Goal: Information Seeking & Learning: Check status

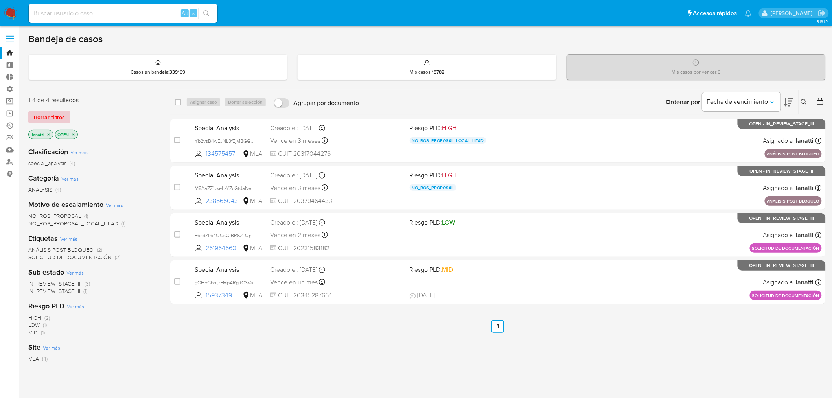
click at [53, 112] on span "Borrar filtros" at bounding box center [49, 117] width 31 height 11
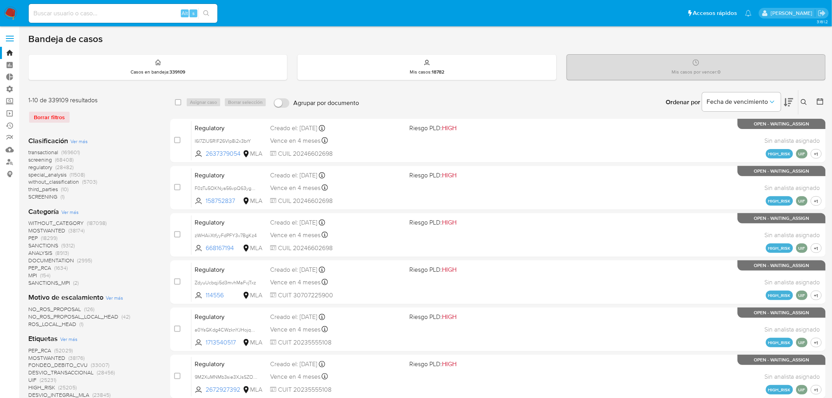
click at [72, 340] on span "Ver más" at bounding box center [68, 338] width 17 height 7
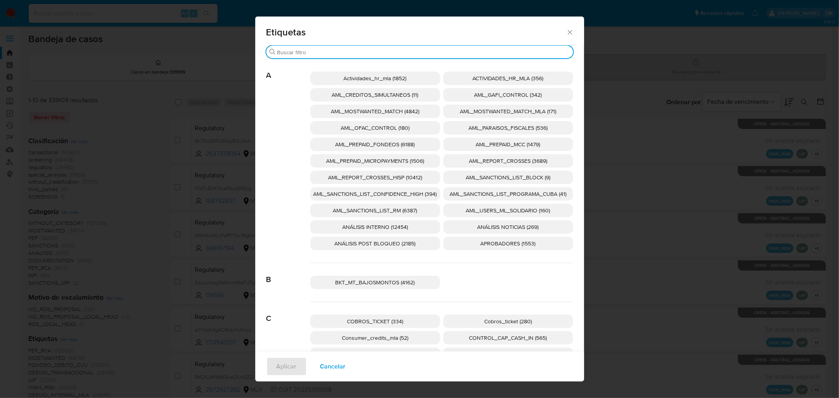
click at [304, 52] on input "Buscar" at bounding box center [423, 52] width 293 height 7
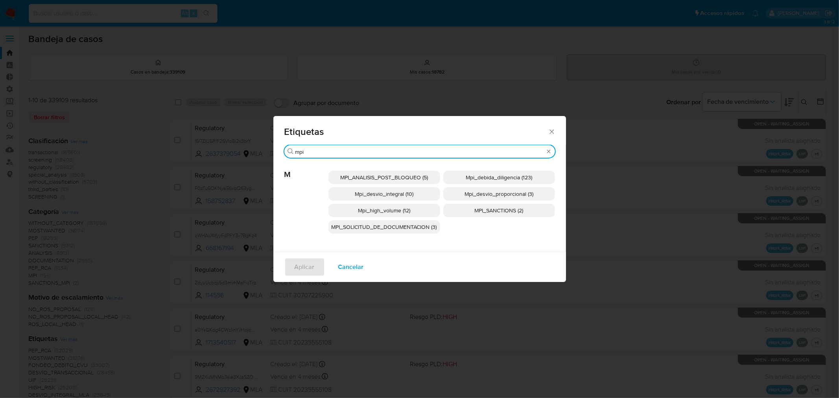
type input "mpi"
click at [474, 195] on span "Mpi_desvio_proporcional (3)" at bounding box center [498, 194] width 69 height 8
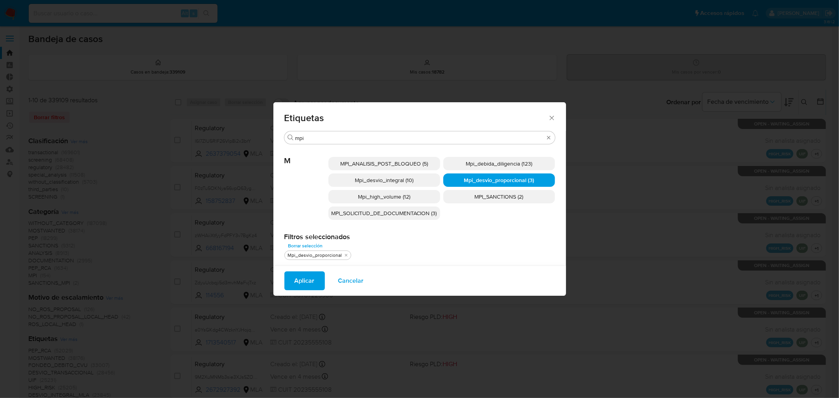
click at [297, 280] on span "Aplicar" at bounding box center [304, 280] width 20 height 17
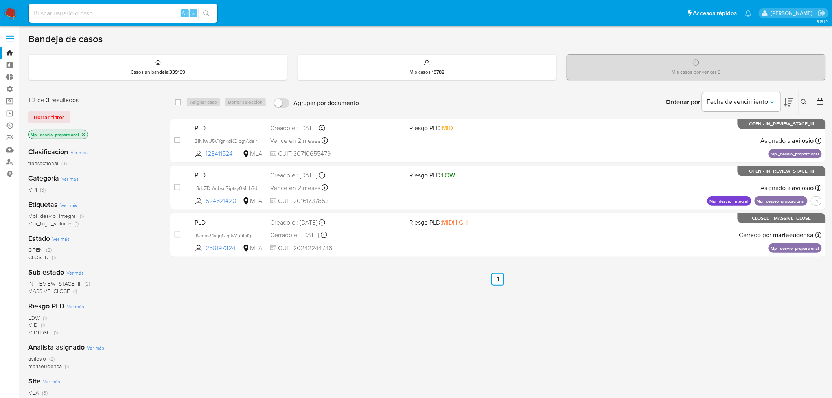
click at [86, 133] on icon "close-filter" at bounding box center [83, 134] width 5 height 5
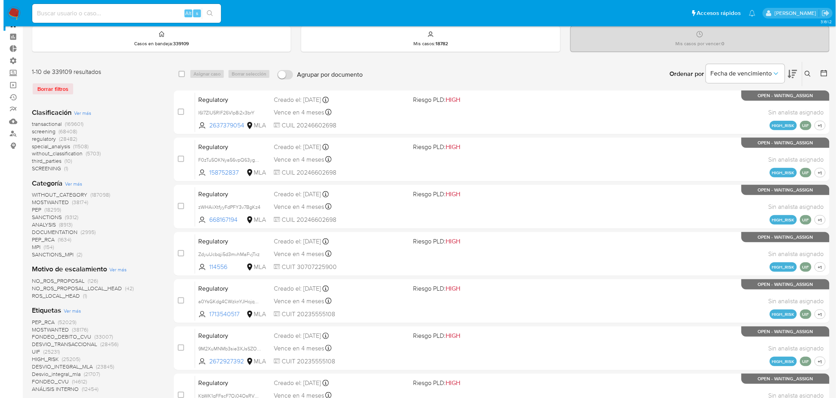
scroll to position [44, 0]
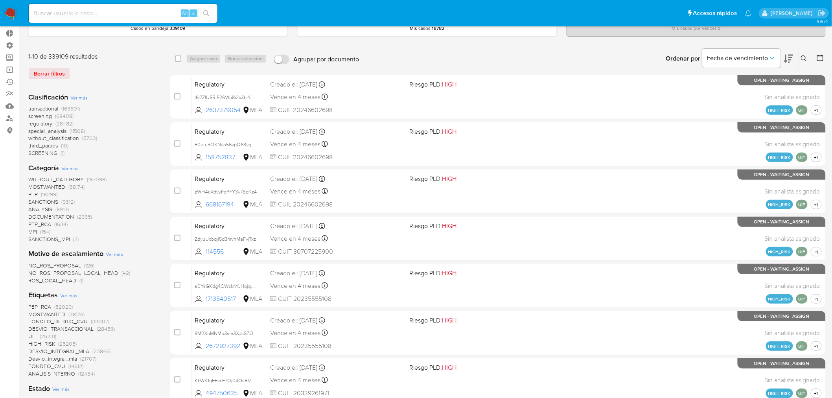
click at [66, 294] on span "Ver más" at bounding box center [68, 295] width 17 height 7
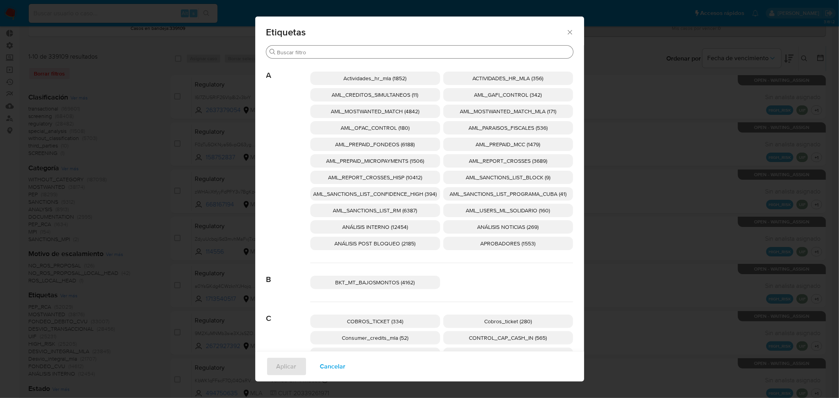
drag, startPoint x: 337, startPoint y: 57, endPoint x: 337, endPoint y: 52, distance: 5.9
click at [337, 56] on div "Buscar" at bounding box center [419, 52] width 307 height 13
click at [337, 52] on input "Buscar" at bounding box center [423, 52] width 293 height 7
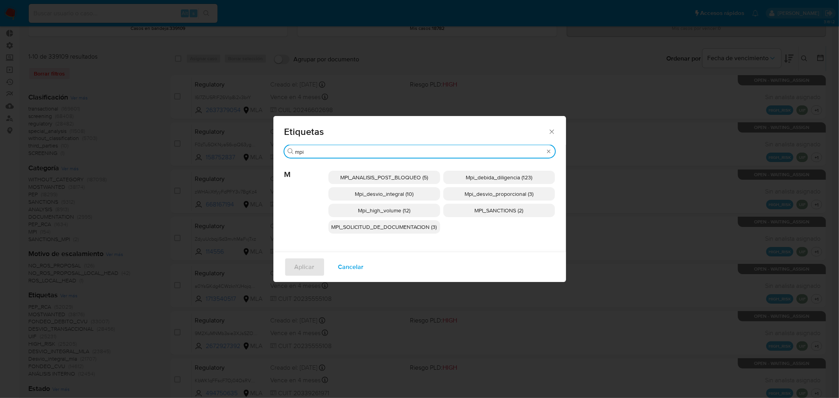
type input "mpi"
click at [404, 190] on span "Mpi_desvio_integral (10)" at bounding box center [384, 194] width 59 height 8
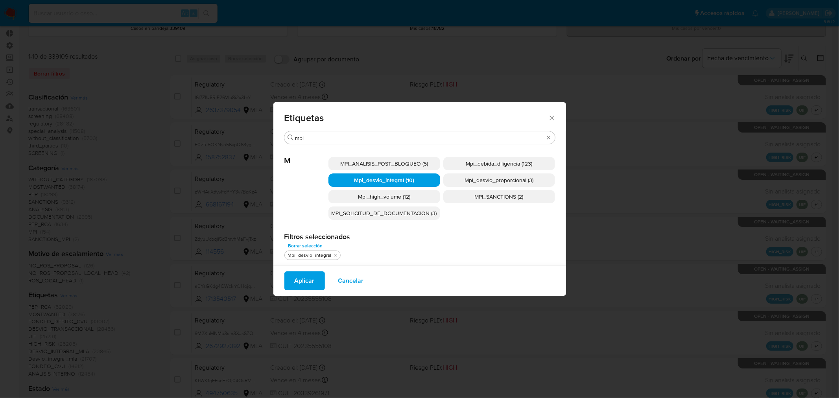
click at [312, 278] on span "Aplicar" at bounding box center [304, 280] width 20 height 17
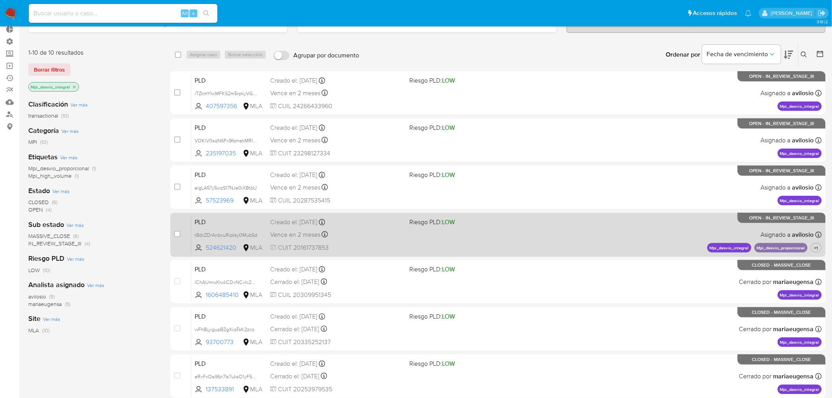
scroll to position [32, 0]
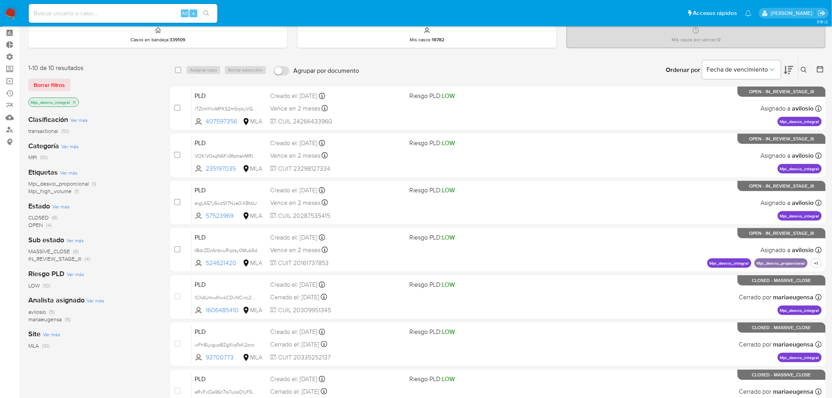
click at [74, 100] on icon "close-filter" at bounding box center [74, 102] width 5 height 5
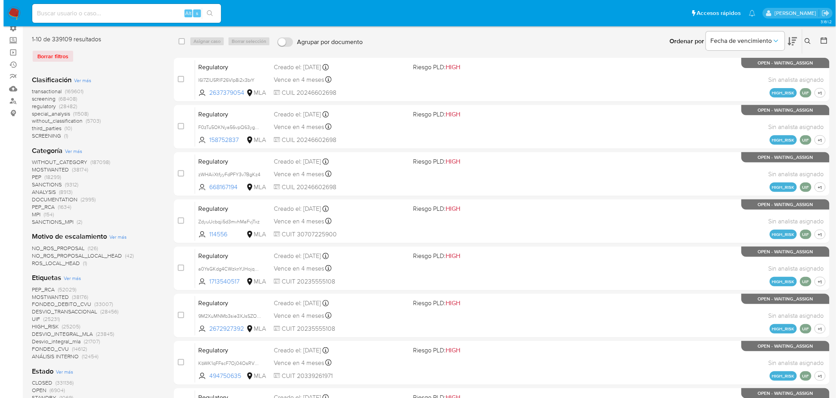
scroll to position [76, 0]
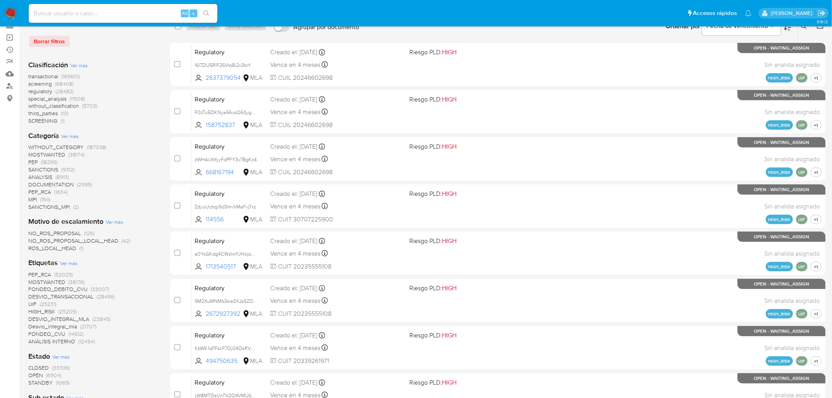
click at [71, 264] on span "Ver más" at bounding box center [68, 263] width 17 height 7
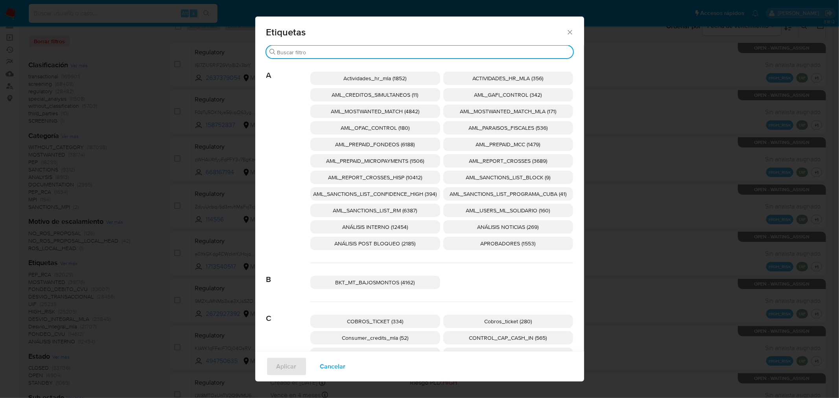
click at [355, 53] on input "Buscar" at bounding box center [423, 52] width 293 height 7
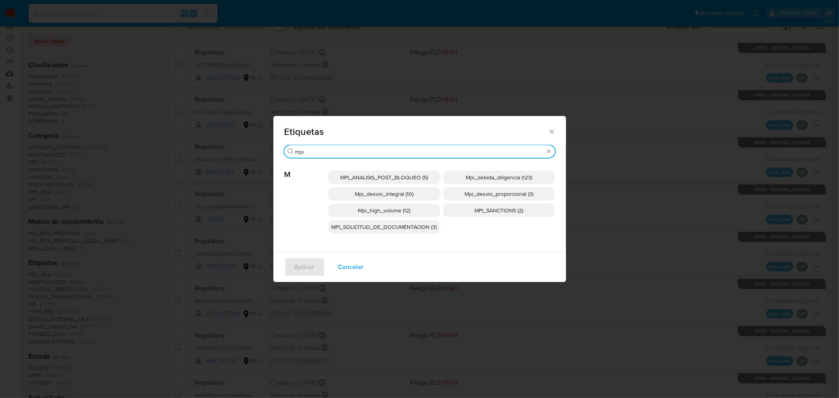
type input "mpi"
click at [366, 208] on span "Mpi_high_volume (12)" at bounding box center [384, 210] width 52 height 8
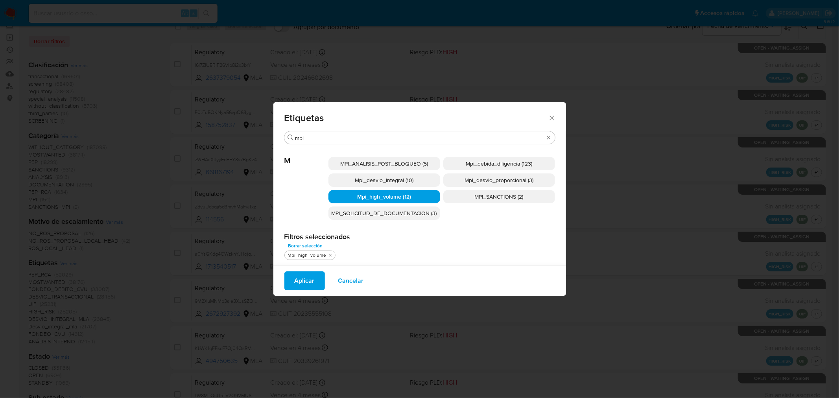
click at [303, 285] on span "Aplicar" at bounding box center [304, 280] width 20 height 17
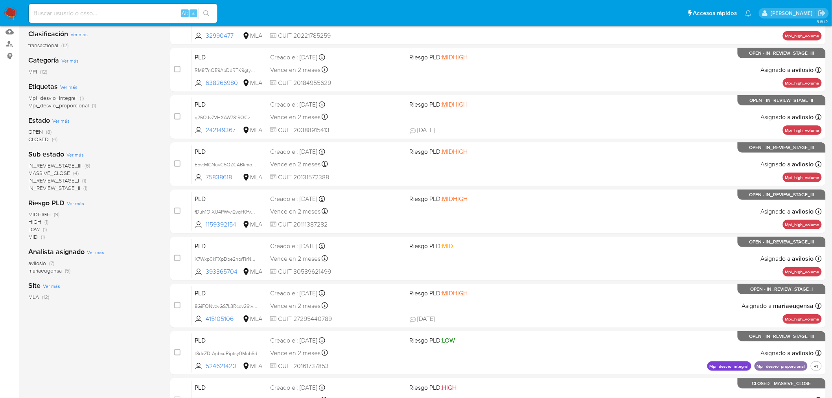
scroll to position [131, 0]
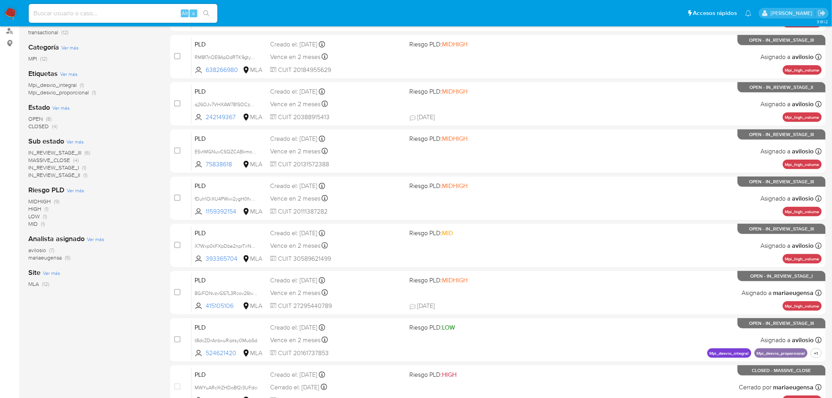
click at [39, 123] on span "CLOSED" at bounding box center [38, 126] width 20 height 8
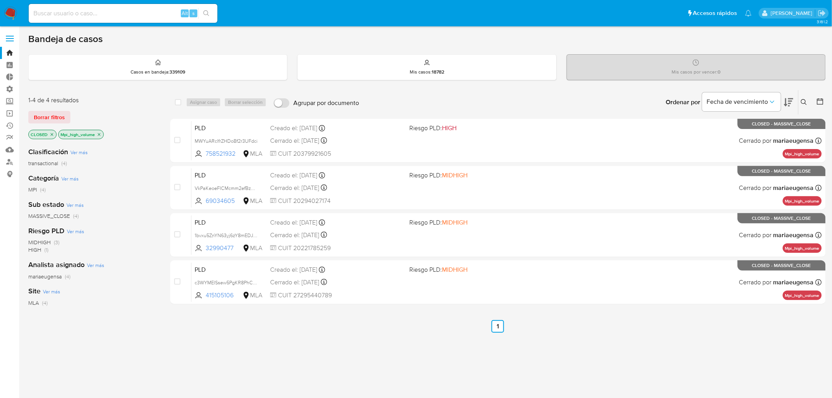
click at [51, 132] on icon "close-filter" at bounding box center [52, 134] width 5 height 5
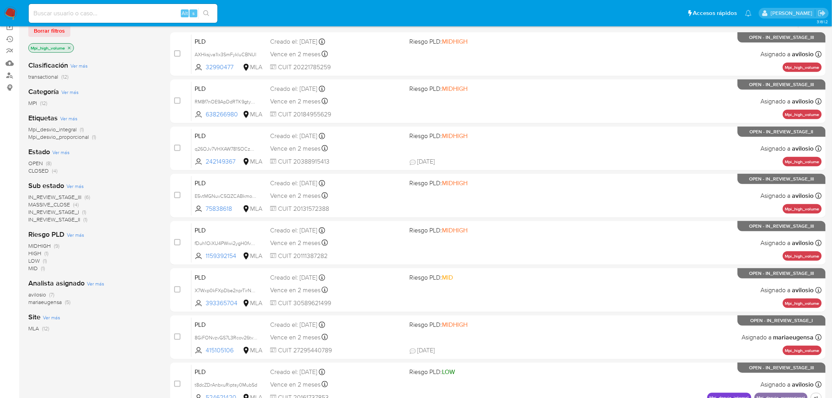
scroll to position [87, 0]
click at [68, 47] on icon "close-filter" at bounding box center [69, 47] width 5 height 5
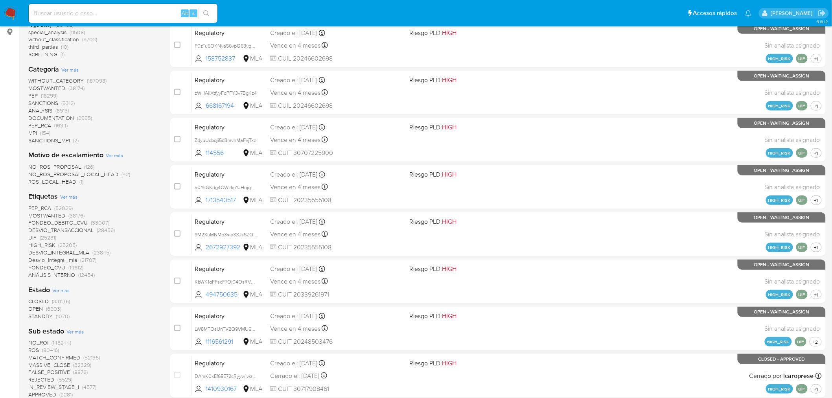
scroll to position [175, 0]
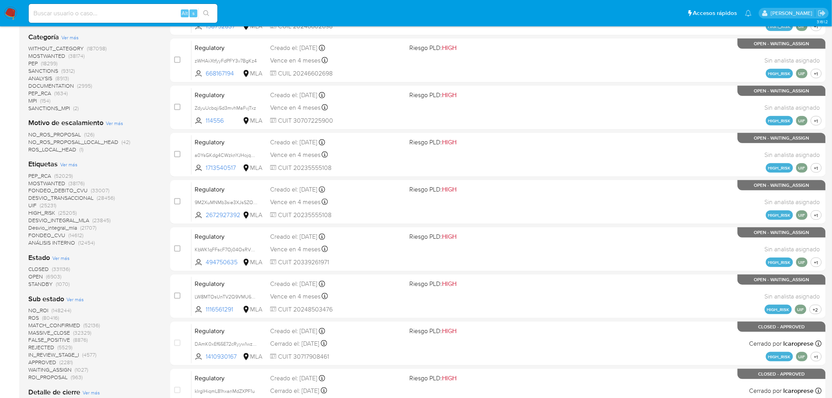
click at [48, 269] on span "CLOSED" at bounding box center [38, 269] width 20 height 8
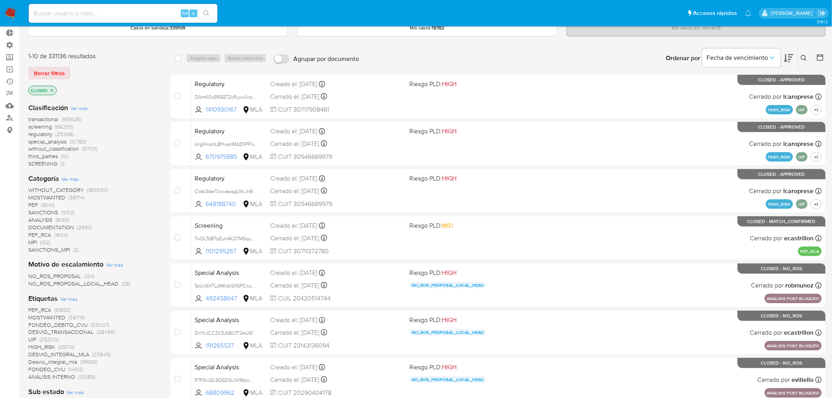
scroll to position [44, 0]
click at [822, 56] on icon at bounding box center [820, 58] width 8 height 8
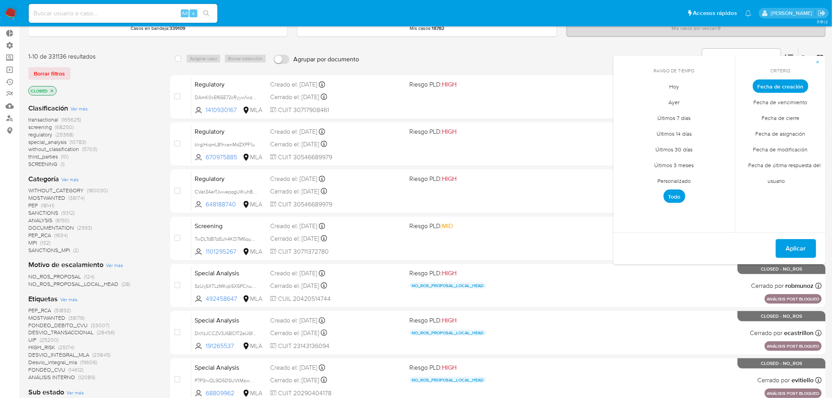
click at [683, 184] on span "Personalizado" at bounding box center [675, 181] width 50 height 16
click at [788, 119] on span "Fecha de cierre" at bounding box center [781, 118] width 54 height 16
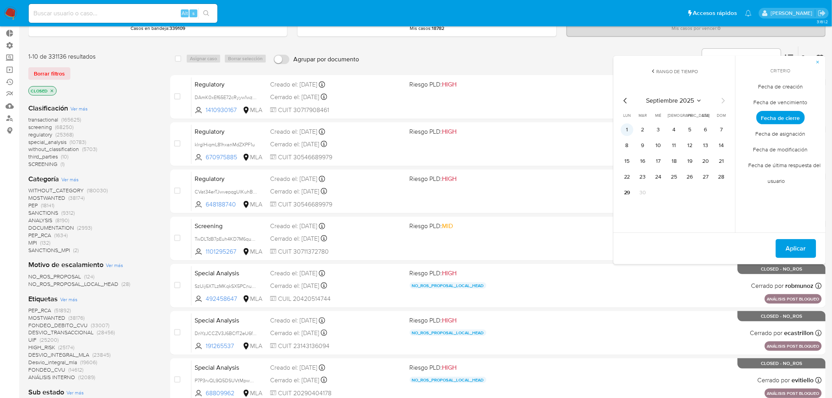
click at [630, 130] on button "1" at bounding box center [627, 129] width 13 height 13
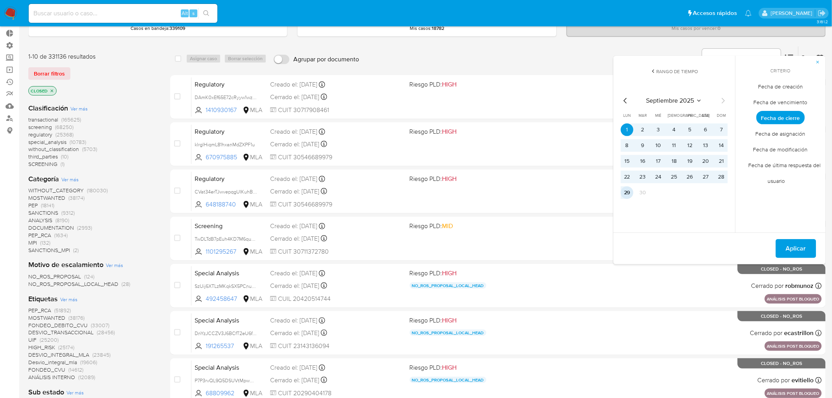
click at [626, 190] on button "29" at bounding box center [627, 192] width 13 height 13
click at [802, 249] on span "Aplicar" at bounding box center [796, 248] width 20 height 17
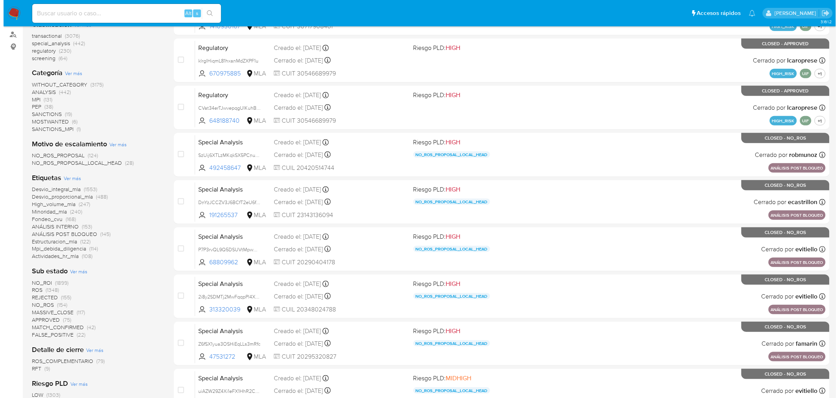
scroll to position [131, 0]
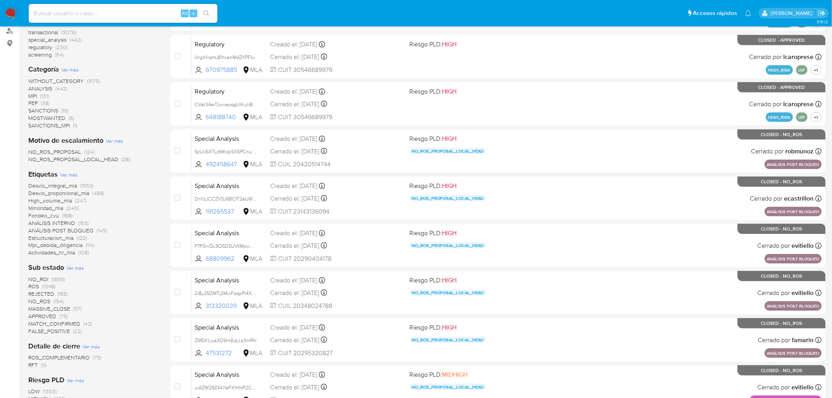
click at [76, 172] on span "Ver más" at bounding box center [68, 174] width 17 height 7
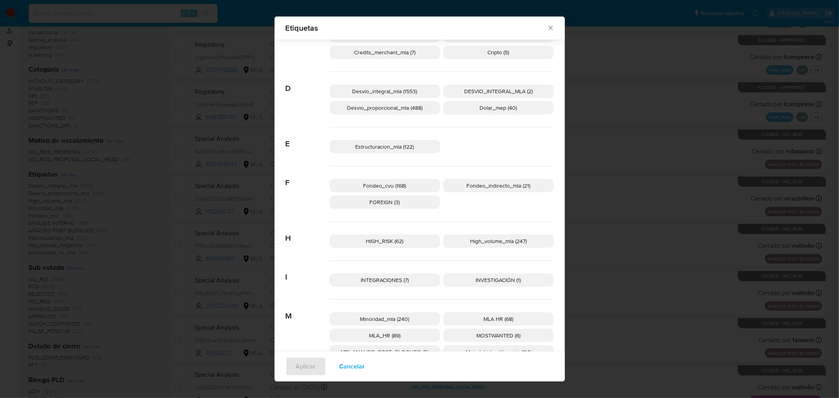
scroll to position [0, 0]
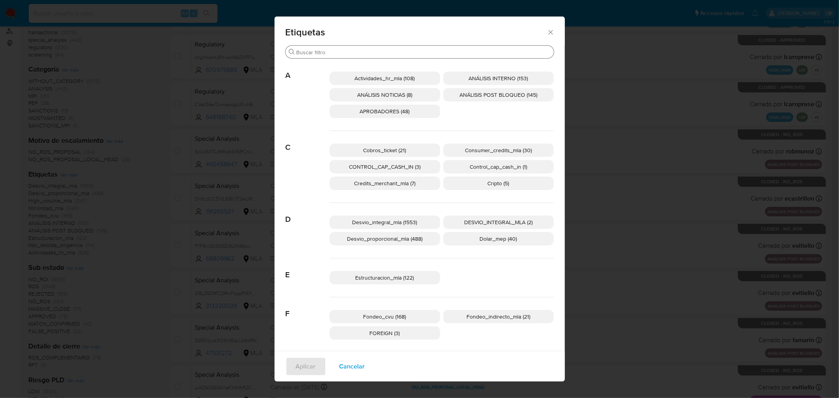
click at [333, 46] on div "Buscar" at bounding box center [419, 52] width 268 height 13
click at [330, 53] on input "Buscar" at bounding box center [423, 52] width 254 height 7
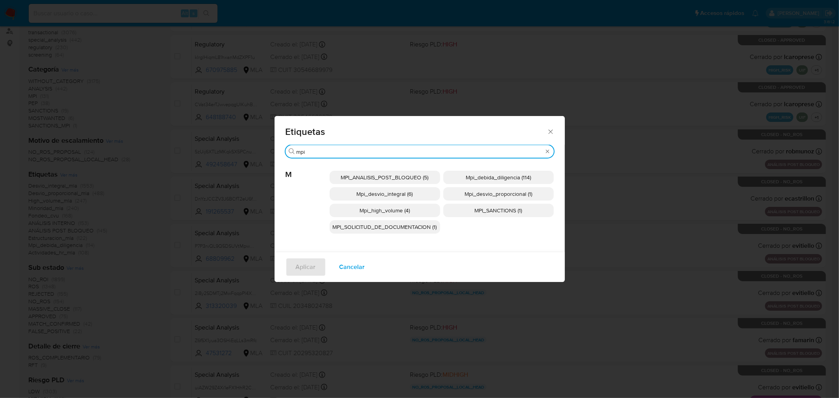
type input "mpi"
click at [391, 193] on span "Mpi_desvio_integral (6)" at bounding box center [385, 194] width 56 height 8
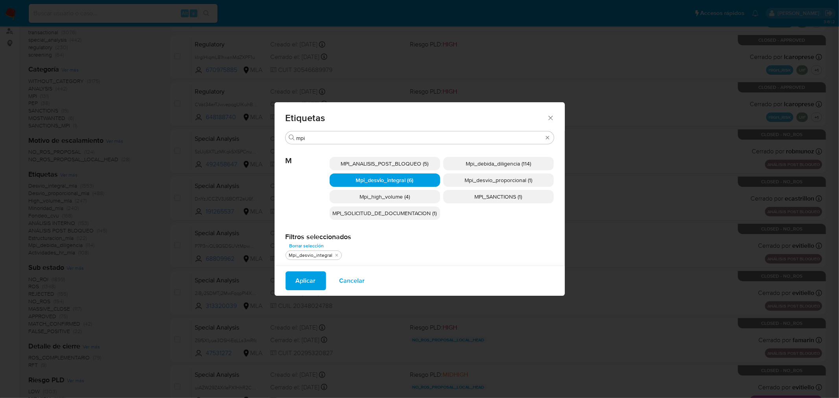
click at [388, 213] on span "MPI_SOLICITUD_DE_DOCUMENTACION (1)" at bounding box center [385, 213] width 104 height 8
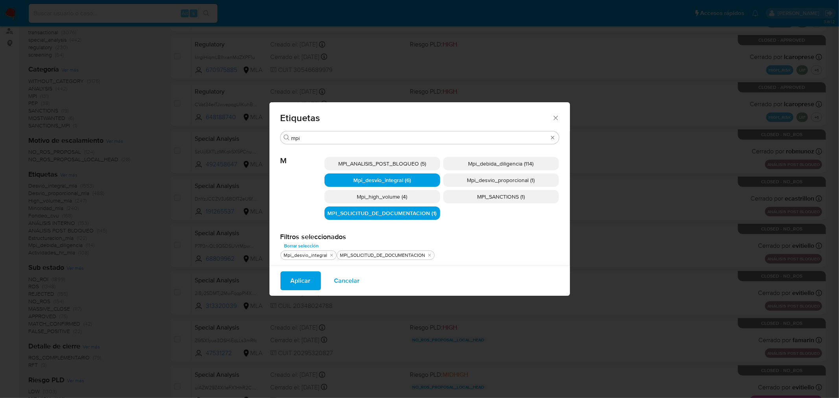
click at [392, 198] on span "Mpi_high_volume (4)" at bounding box center [382, 197] width 50 height 8
click at [485, 199] on span "MPI_SANCTIONS (1)" at bounding box center [501, 197] width 48 height 8
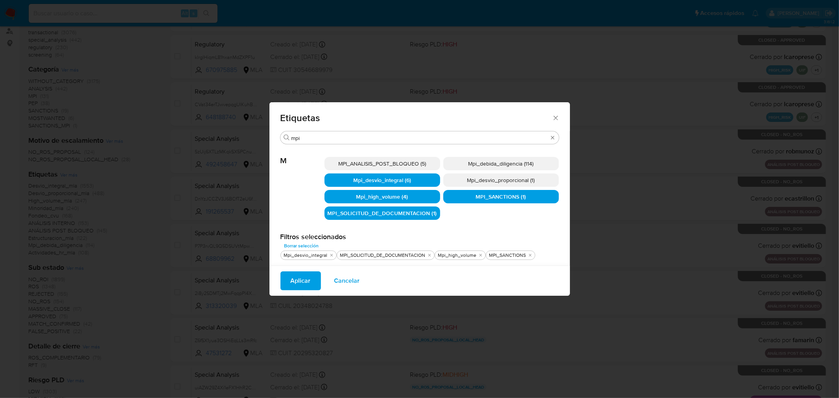
click at [496, 174] on p "Mpi_desvio_proporcional (1)" at bounding box center [501, 179] width 116 height 13
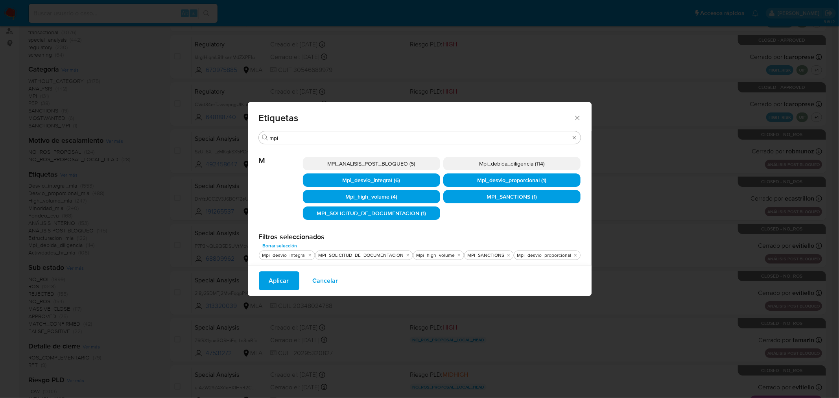
drag, startPoint x: 498, startPoint y: 160, endPoint x: 439, endPoint y: 162, distance: 59.0
click at [497, 160] on span "Mpi_debida_diligencia (114)" at bounding box center [511, 164] width 65 height 8
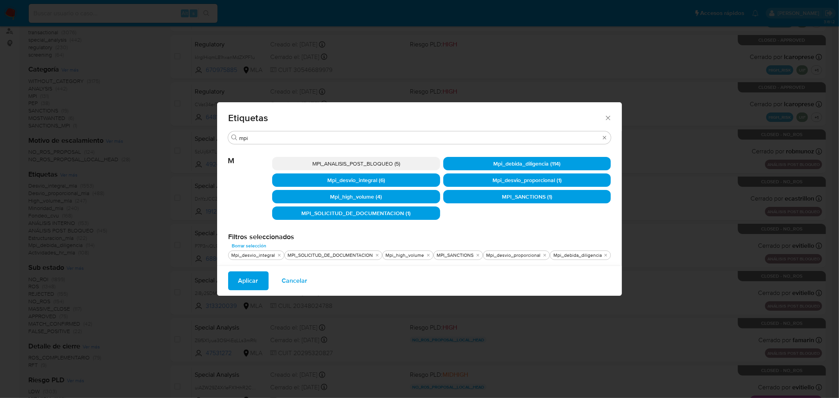
click at [404, 163] on p "MPI_ANALISIS_POST_BLOQUEO (5)" at bounding box center [356, 163] width 168 height 13
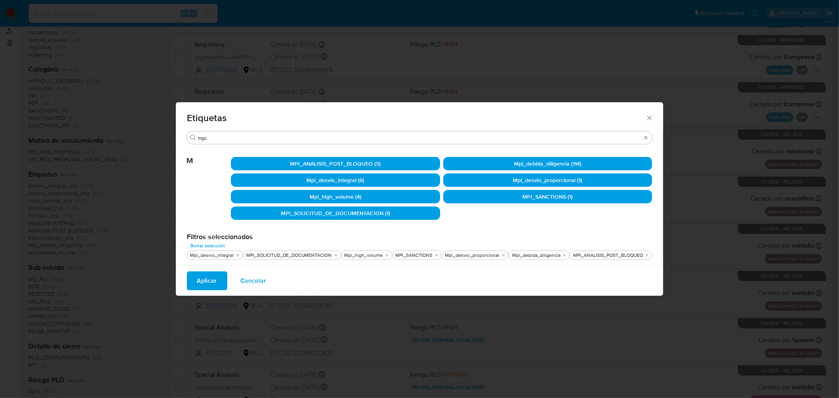
click at [205, 284] on span "Aplicar" at bounding box center [207, 280] width 20 height 17
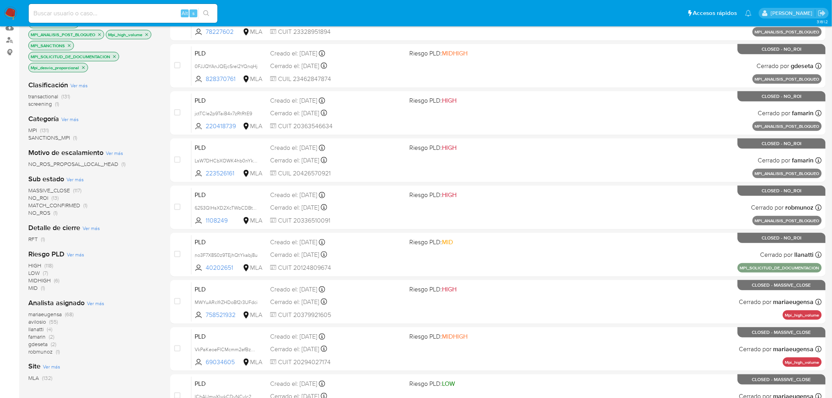
scroll to position [131, 0]
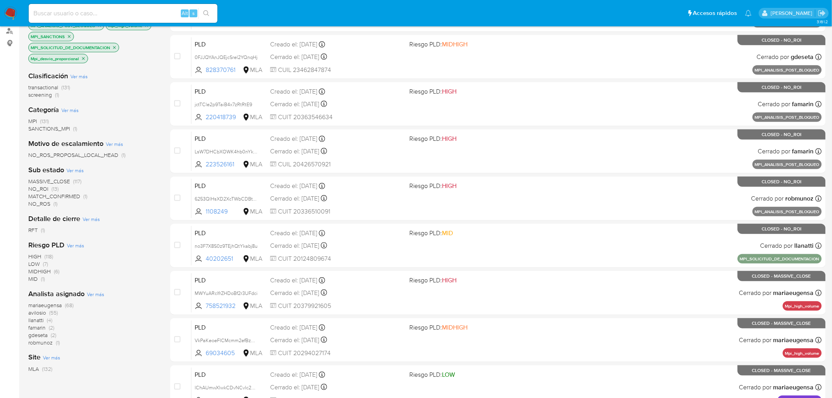
click at [77, 179] on span "(117)" at bounding box center [77, 181] width 8 height 8
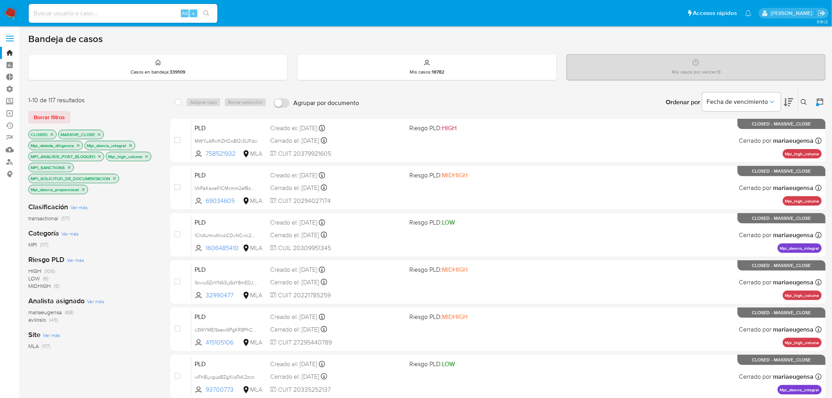
click at [100, 134] on icon "close-filter" at bounding box center [99, 134] width 5 height 5
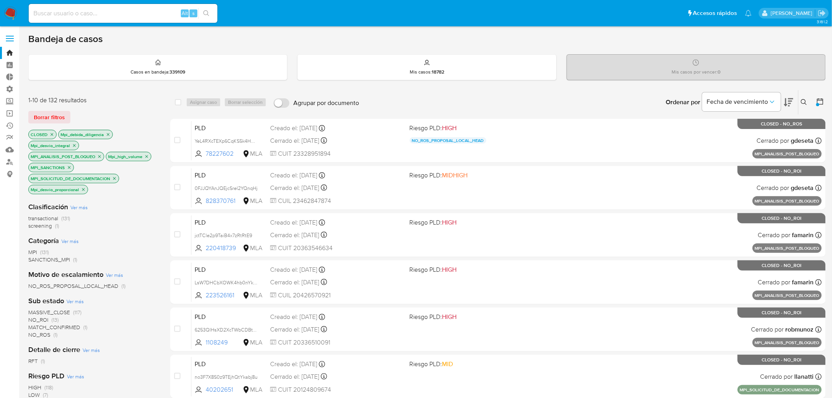
click at [80, 300] on span "Ver más" at bounding box center [74, 301] width 17 height 7
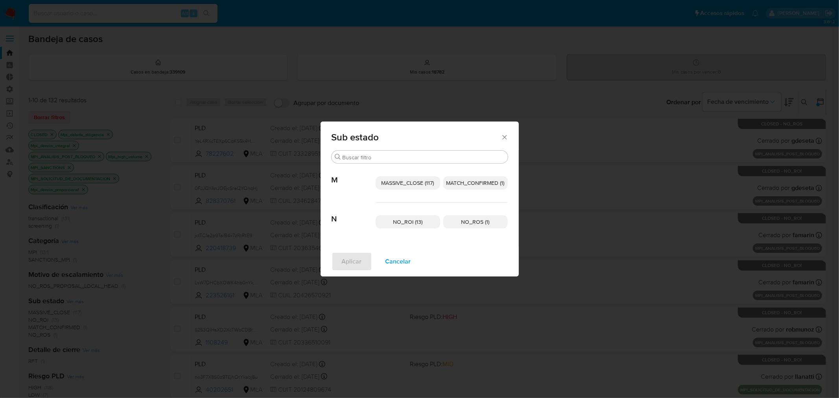
click at [404, 223] on span "NO_ROI (13)" at bounding box center [407, 222] width 29 height 8
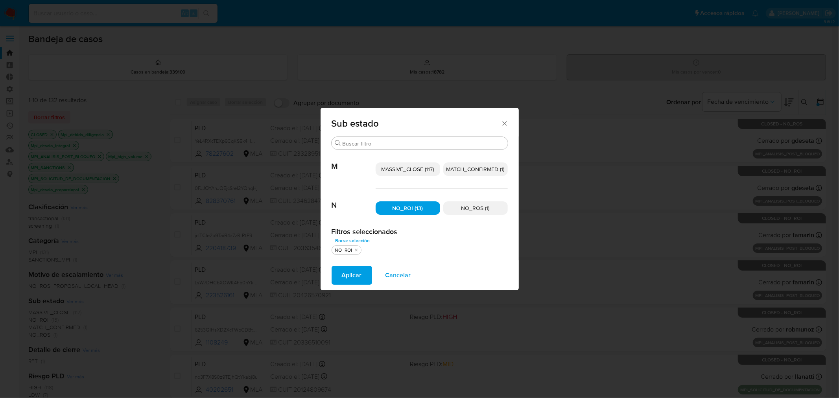
click at [468, 211] on span "NO_ROS (1)" at bounding box center [475, 208] width 28 height 8
click at [359, 274] on span "Aplicar" at bounding box center [352, 275] width 20 height 17
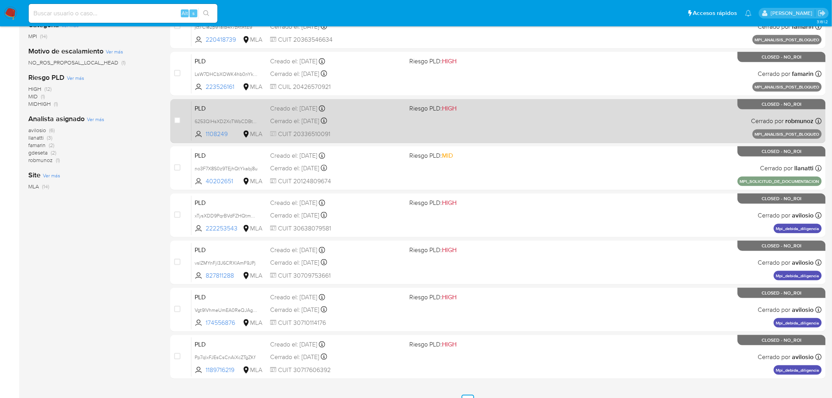
scroll to position [218, 0]
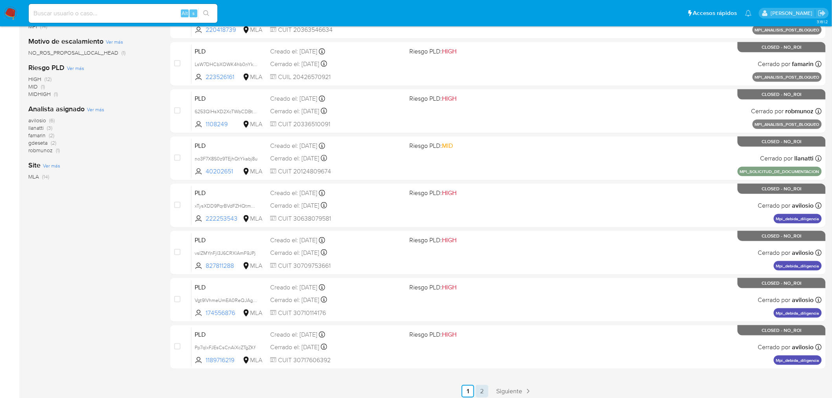
click at [484, 390] on link "2" at bounding box center [482, 391] width 13 height 13
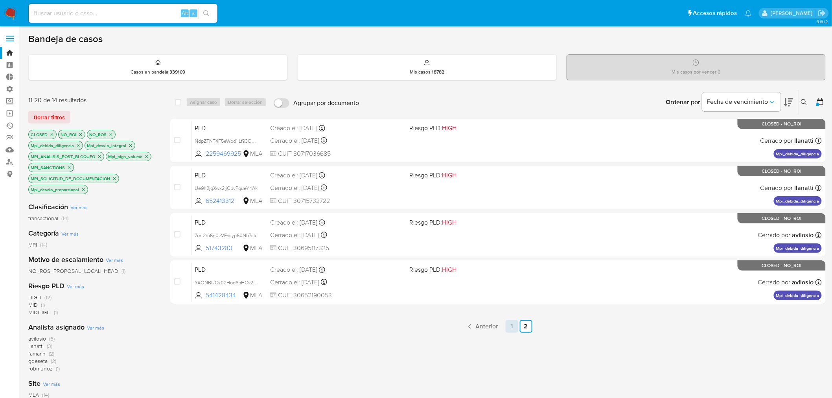
click at [512, 325] on link "1" at bounding box center [512, 326] width 13 height 13
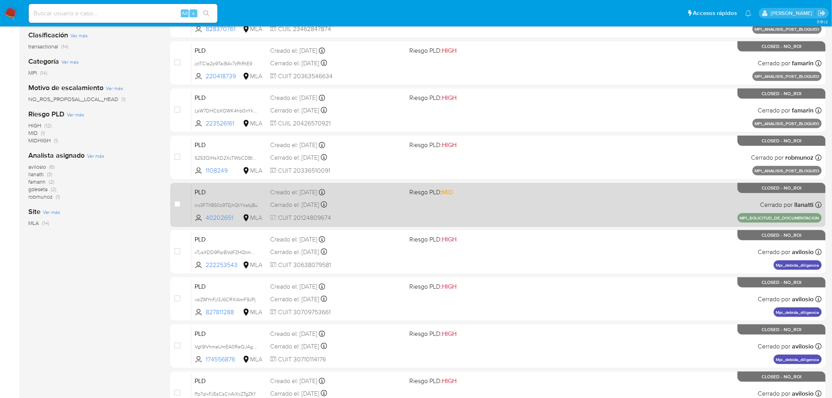
scroll to position [163, 0]
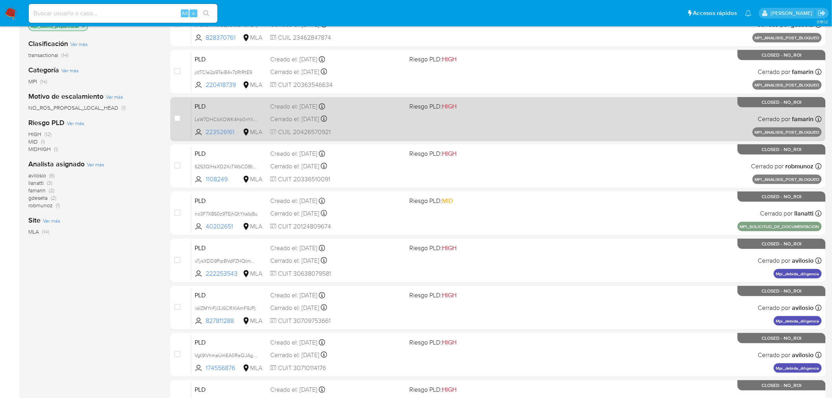
click at [376, 124] on div "PLD LsW7DHCbXOWK4hb0nYkGUCSw 223526161 MLA Riesgo PLD: HIGH Creado el: 08/09/20…" at bounding box center [506, 119] width 630 height 40
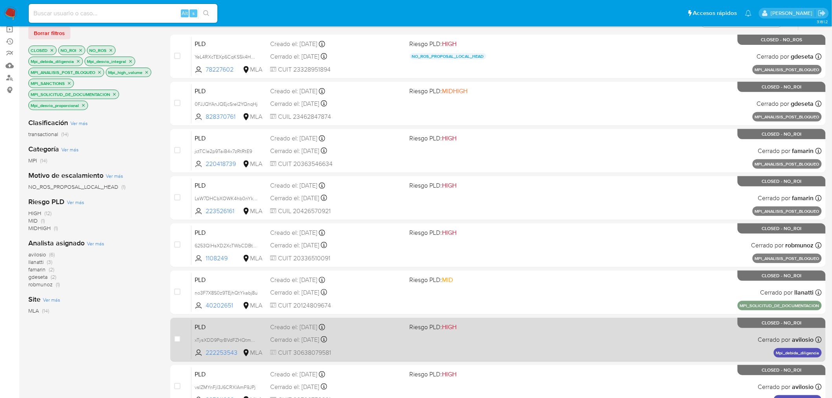
scroll to position [76, 0]
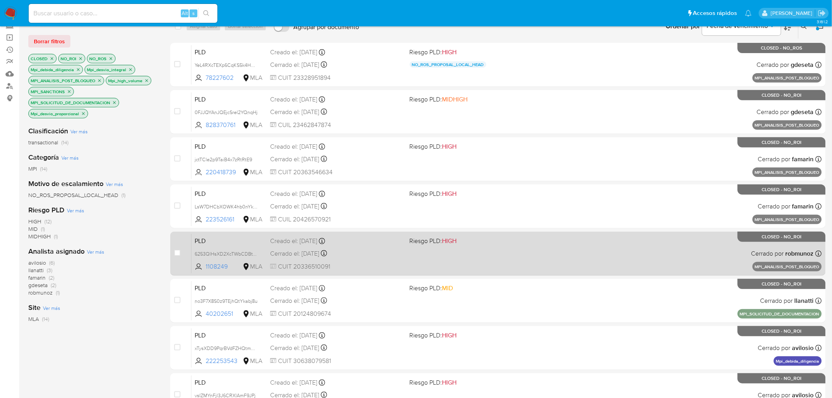
click at [570, 249] on div "PLD 6253QlHsXD2XcTWbCDBtTCwH 1108249 MLA Riesgo PLD: HIGH Creado el: 02/09/2025…" at bounding box center [506, 254] width 630 height 40
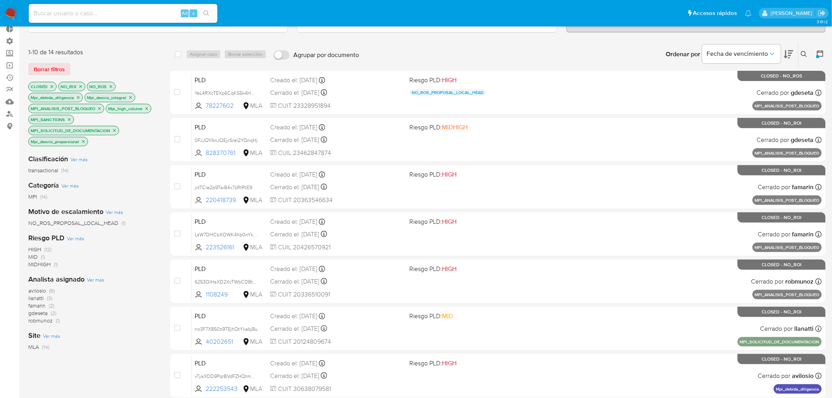
scroll to position [32, 0]
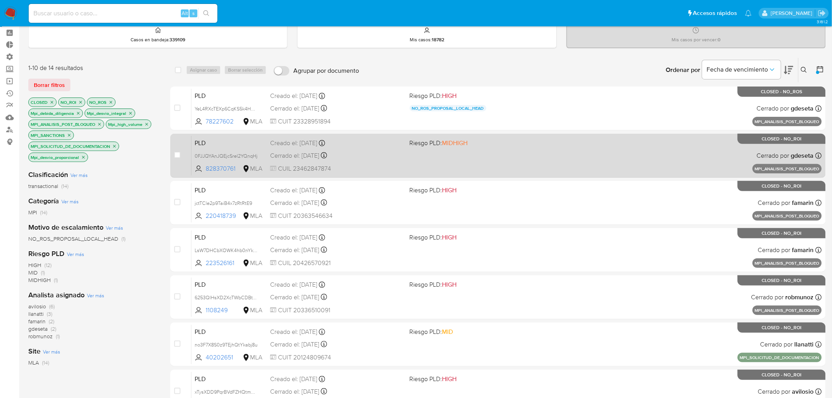
click at [395, 164] on span "CUIL 23462847874" at bounding box center [336, 168] width 133 height 9
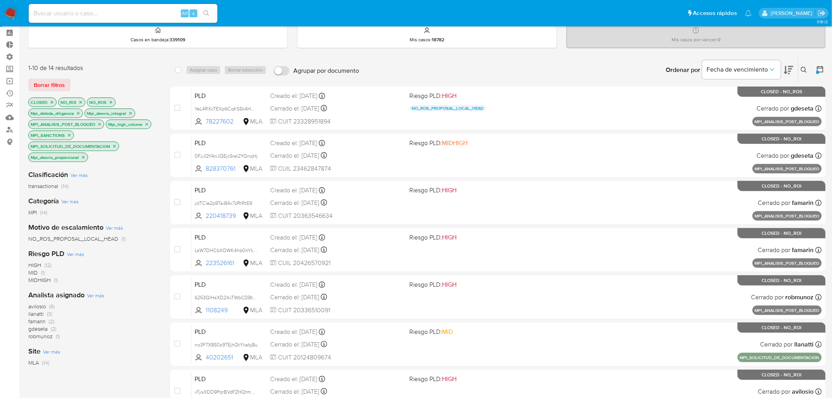
click at [109, 100] on icon "close-filter" at bounding box center [111, 102] width 5 height 5
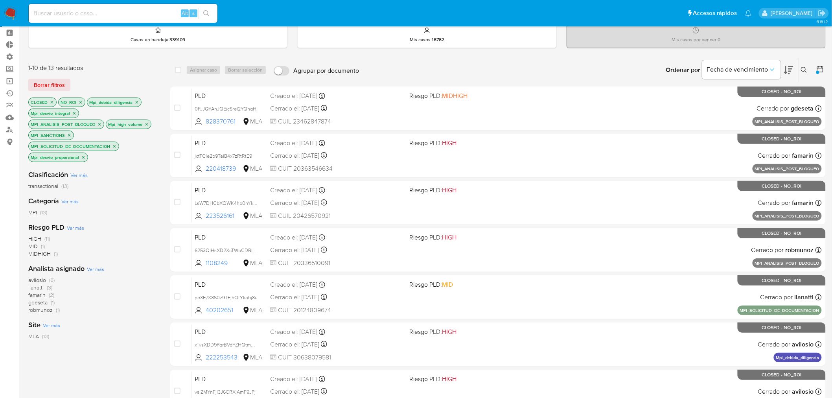
click at [78, 101] on icon "close-filter" at bounding box center [80, 102] width 5 height 5
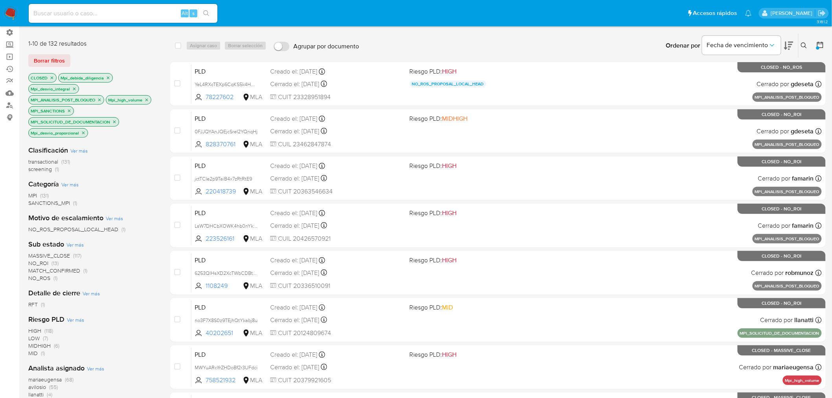
scroll to position [120, 0]
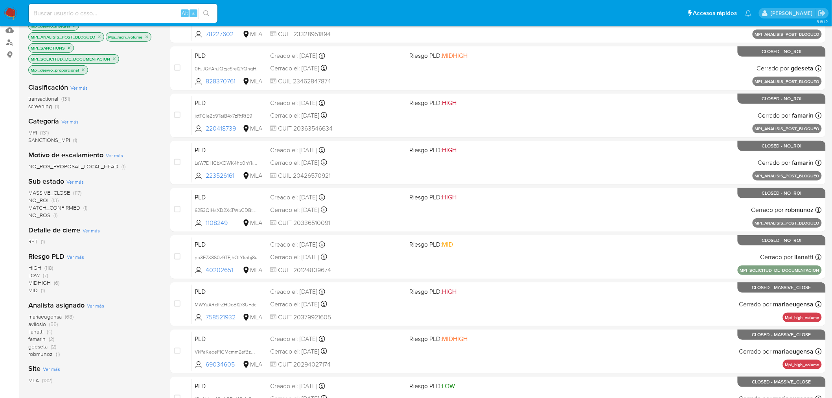
click at [49, 190] on span "MASSIVE_CLOSE" at bounding box center [49, 193] width 42 height 8
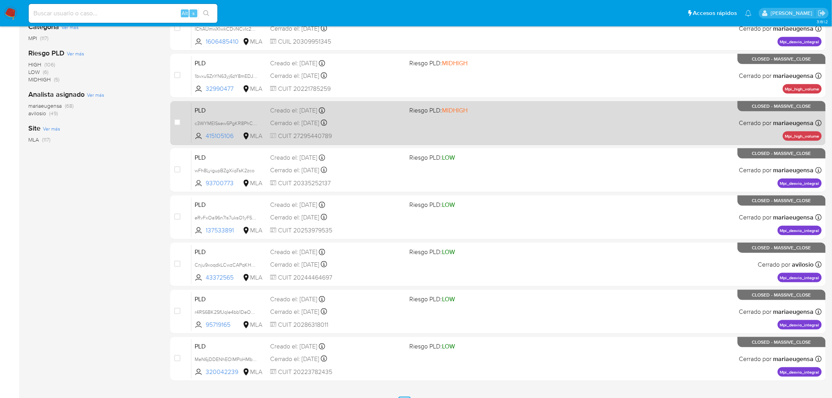
scroll to position [207, 0]
click at [485, 121] on span at bounding box center [476, 122] width 133 height 2
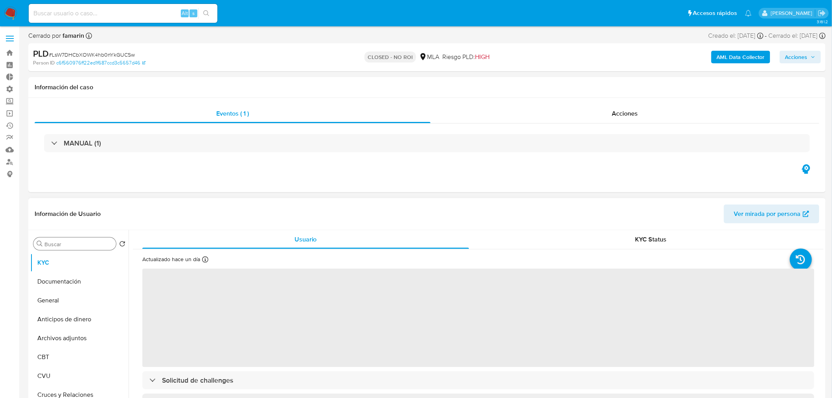
click at [74, 244] on input "Buscar" at bounding box center [78, 244] width 68 height 7
type input "ca"
select select "10"
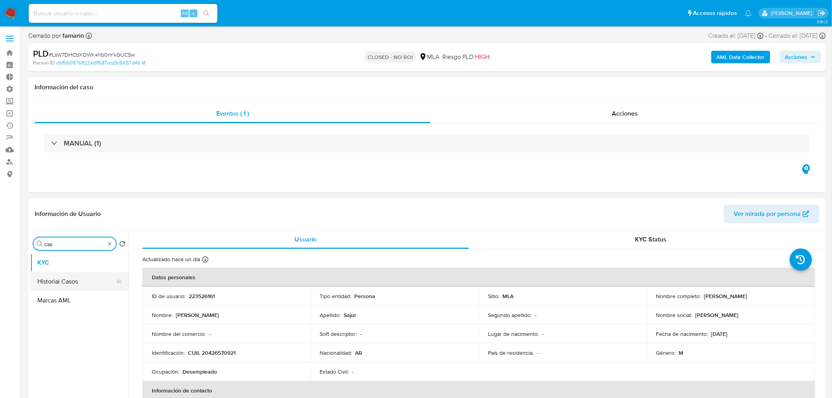
type input "cas"
click at [74, 281] on button "Historial Casos" at bounding box center [76, 281] width 92 height 19
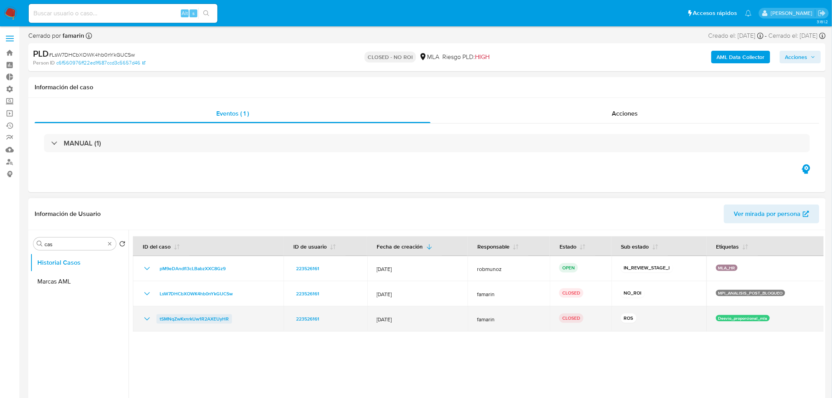
click at [191, 319] on span "tSMNqZwKxnrkUw1R2AXEUyHR" at bounding box center [194, 318] width 69 height 9
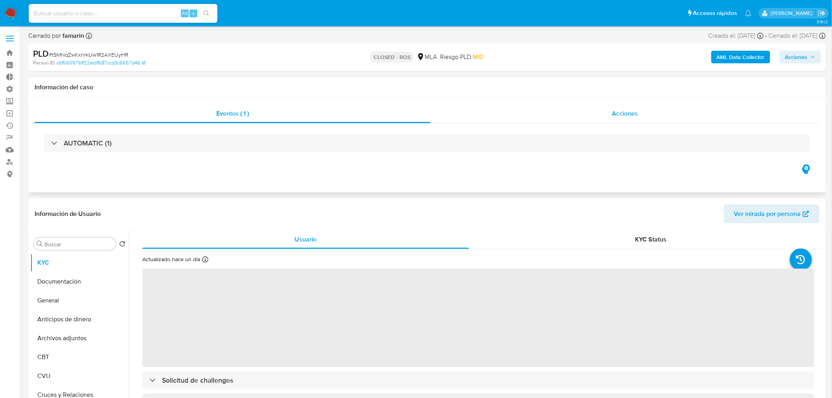
click at [634, 112] on span "Acciones" at bounding box center [625, 113] width 26 height 9
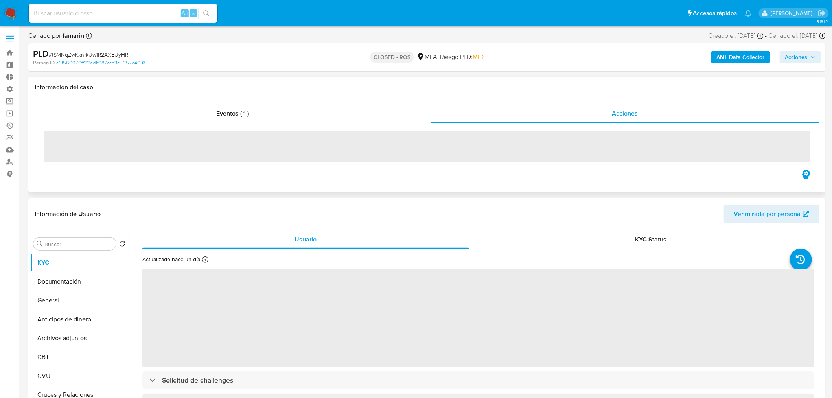
select select "10"
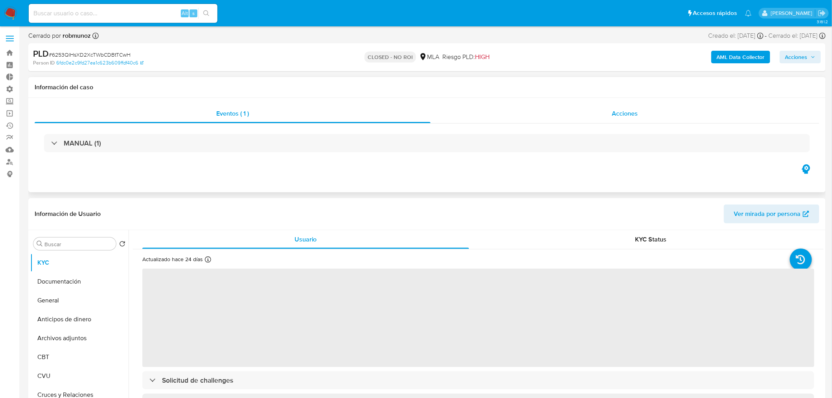
click at [627, 118] on div "Acciones" at bounding box center [625, 113] width 389 height 19
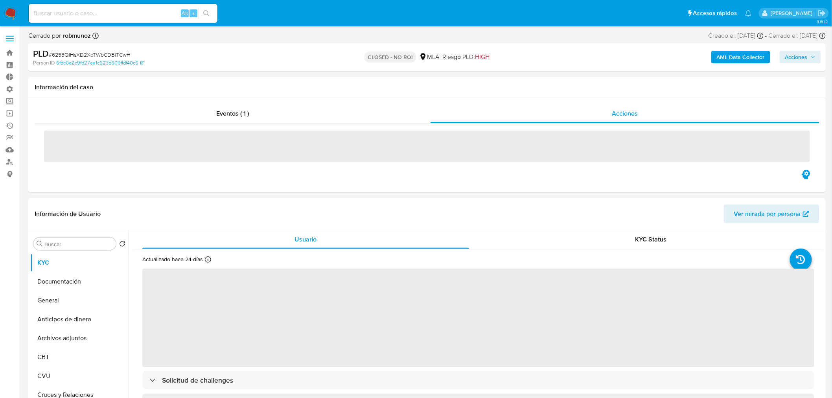
select select "10"
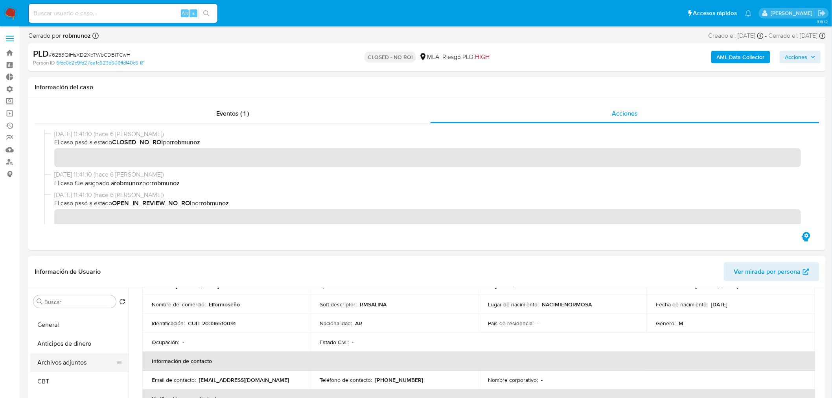
scroll to position [44, 0]
click at [65, 299] on input "Buscar" at bounding box center [78, 301] width 68 height 7
type input "cas"
click at [68, 335] on button "Historial Casos" at bounding box center [76, 339] width 92 height 19
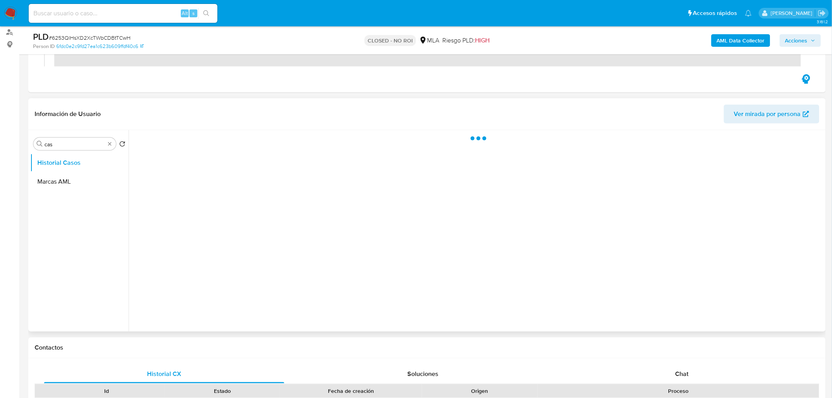
scroll to position [131, 0]
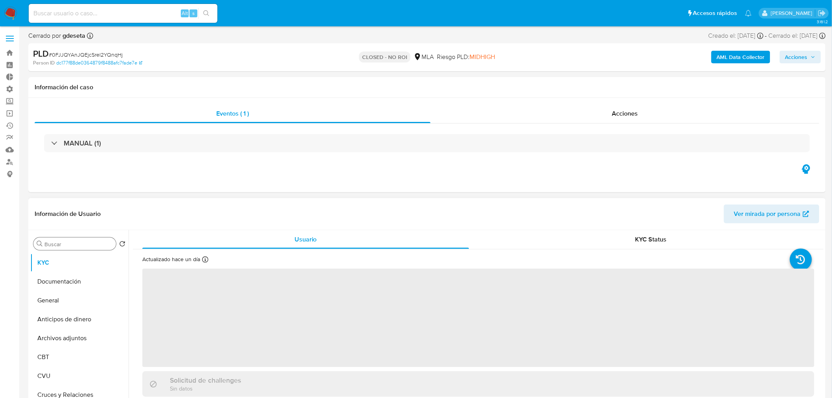
click at [66, 250] on div "Buscar" at bounding box center [74, 243] width 83 height 13
select select "10"
click at [68, 246] on input "Buscar" at bounding box center [78, 244] width 68 height 7
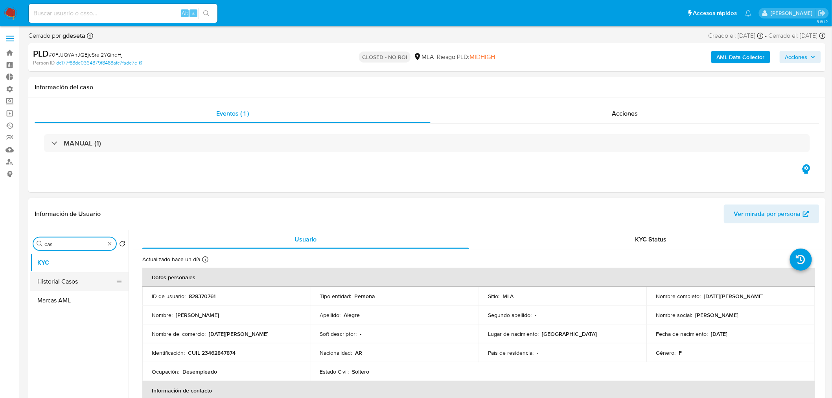
type input "cas"
click at [70, 283] on button "Historial Casos" at bounding box center [76, 281] width 92 height 19
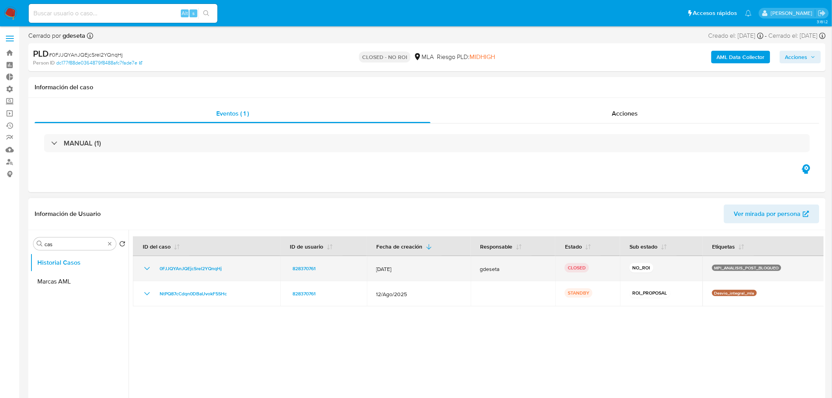
click at [154, 267] on div "0FJJQYAnJQEjcSrel2YQnqHj" at bounding box center [206, 268] width 129 height 9
click at [146, 268] on icon "Mostrar/Ocultar" at bounding box center [146, 268] width 9 height 9
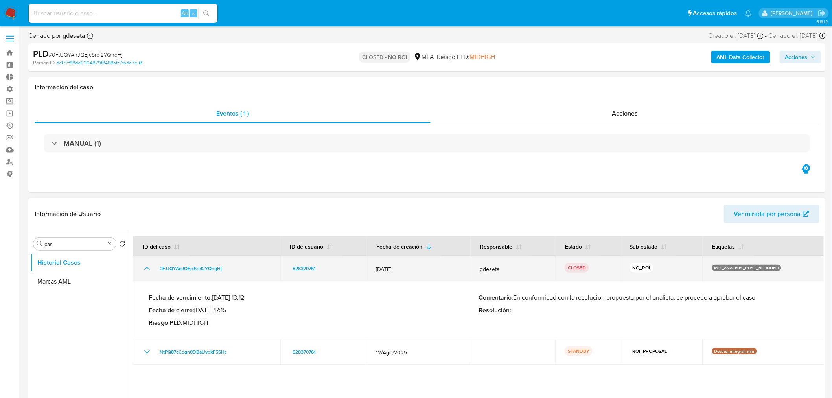
click at [146, 267] on icon "Mostrar/Ocultar" at bounding box center [146, 268] width 9 height 9
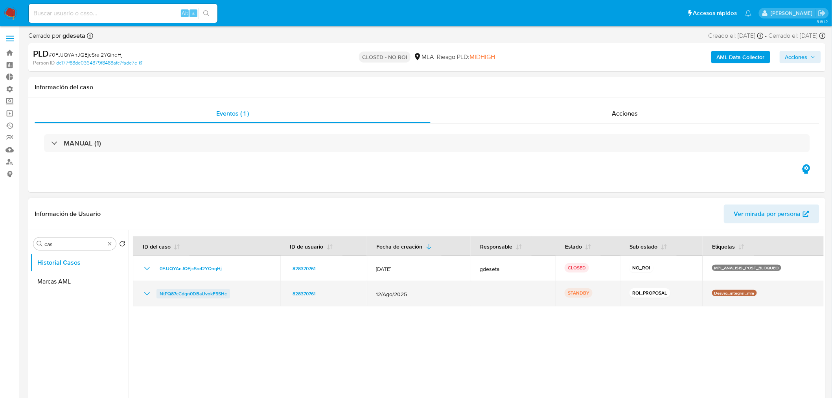
click at [178, 293] on span "NtPQ87cCdqn0DBaUvokF5SHc" at bounding box center [193, 293] width 67 height 9
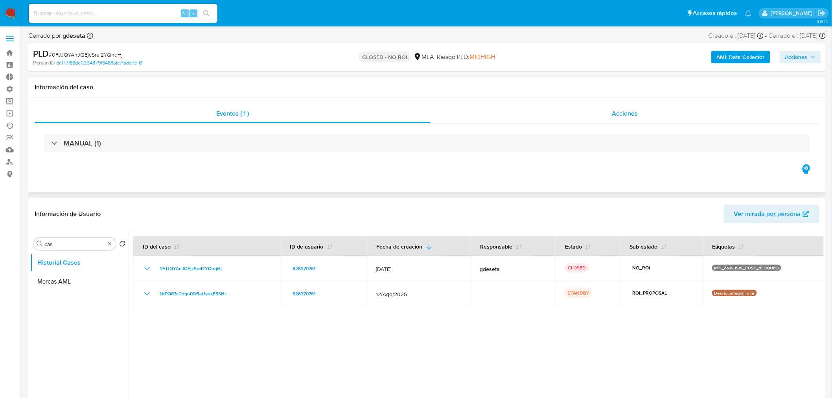
click at [624, 112] on span "Acciones" at bounding box center [625, 113] width 26 height 9
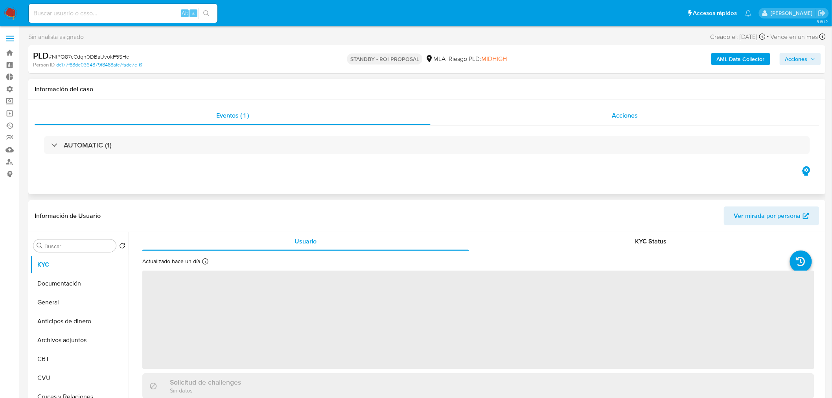
click at [619, 117] on span "Acciones" at bounding box center [625, 115] width 26 height 9
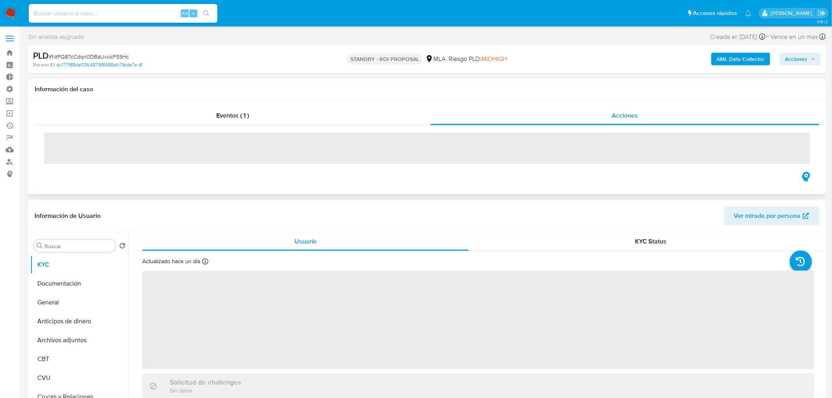
select select "10"
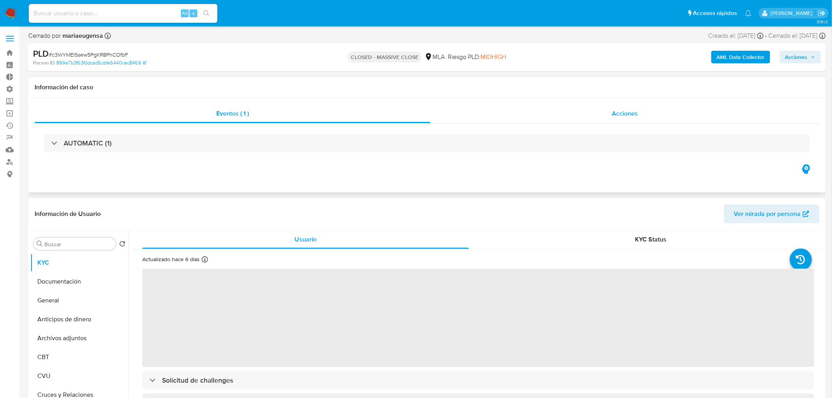
click at [618, 113] on span "Acciones" at bounding box center [625, 113] width 26 height 9
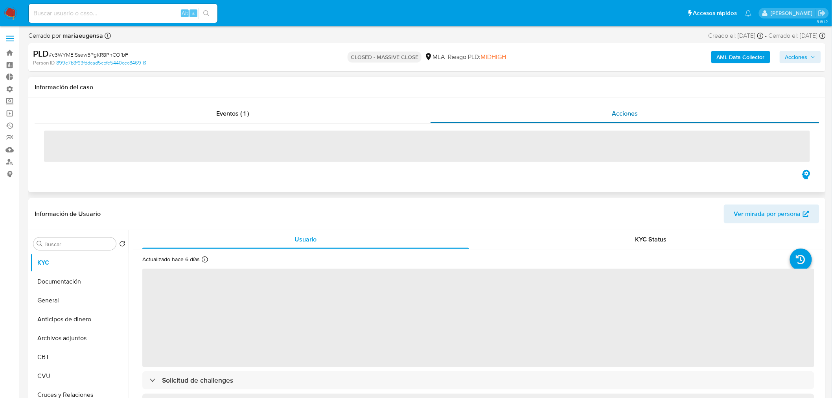
select select "10"
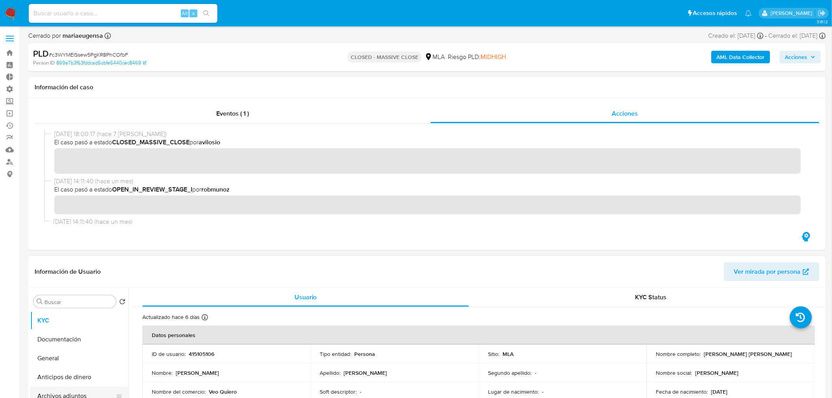
scroll to position [44, 0]
click at [74, 302] on input "Buscar" at bounding box center [78, 301] width 68 height 7
type input "cas"
click at [76, 339] on button "Historial Casos" at bounding box center [76, 339] width 92 height 19
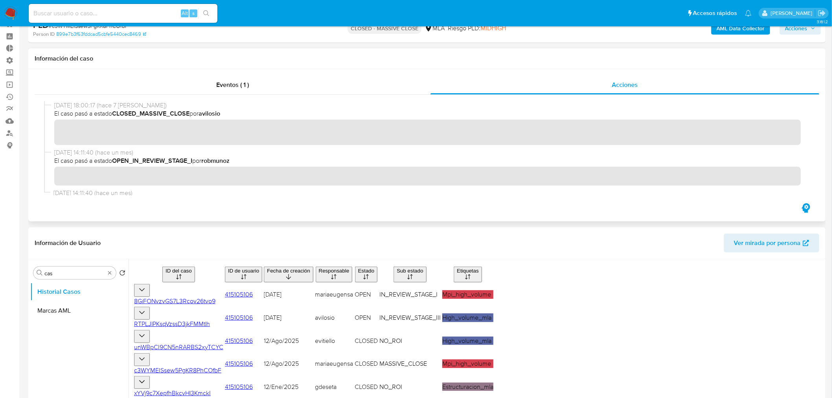
scroll to position [44, 0]
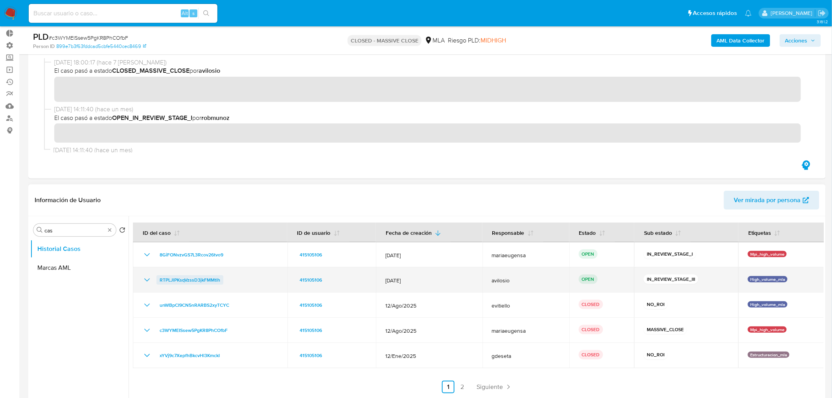
click at [175, 276] on span "RTPLJlPKsqVzssD3jkFMMtlh" at bounding box center [190, 279] width 61 height 9
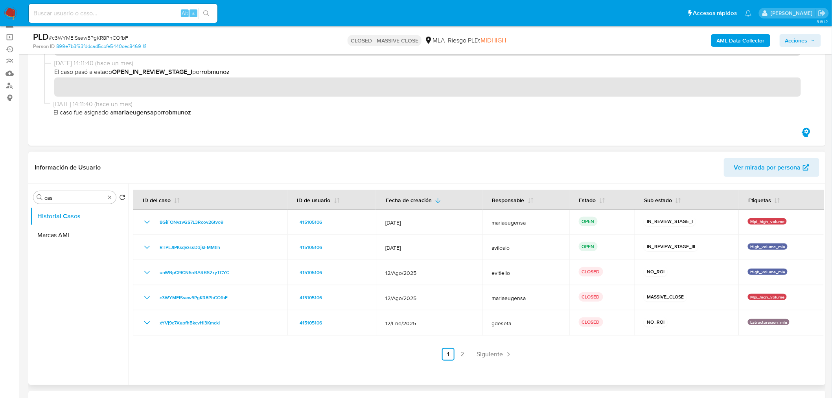
scroll to position [87, 0]
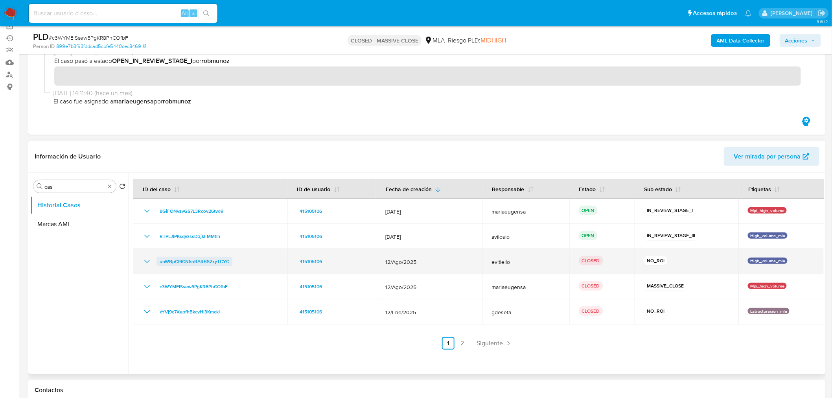
click at [176, 262] on span "unWBpCI9CN5nRARBS2xyTCYC" at bounding box center [195, 261] width 70 height 9
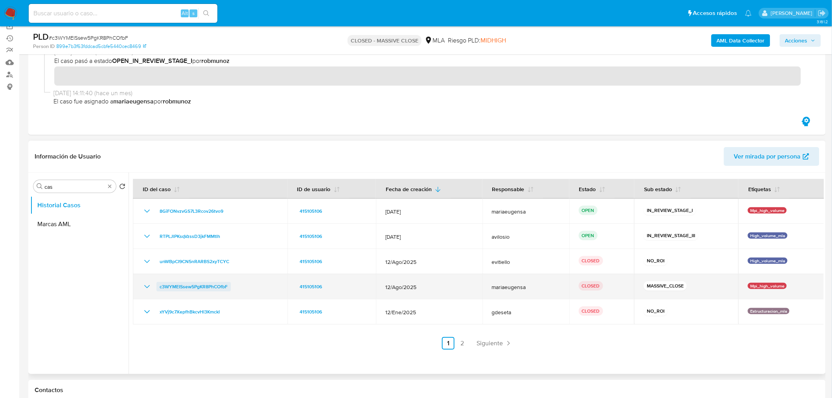
click at [193, 286] on span "c3WYMEISsew5PgKR8PhCOfbF" at bounding box center [194, 286] width 68 height 9
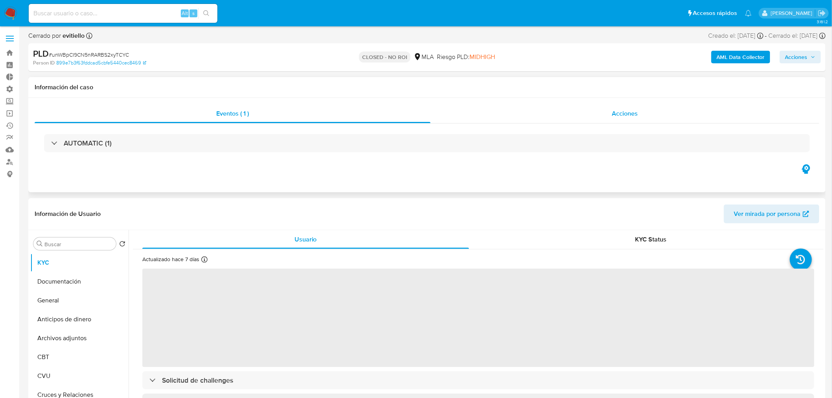
select select "10"
click at [618, 113] on span "Acciones" at bounding box center [625, 113] width 26 height 9
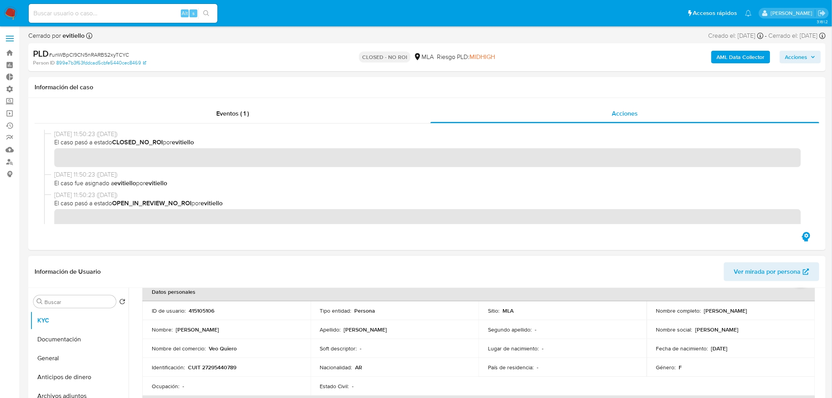
scroll to position [44, 0]
copy p "415105106"
drag, startPoint x: 223, startPoint y: 313, endPoint x: 189, endPoint y: 313, distance: 33.8
click at [189, 313] on div "ID de usuario : 415105106" at bounding box center [226, 310] width 149 height 7
drag, startPoint x: 136, startPoint y: 53, endPoint x: 52, endPoint y: 55, distance: 84.2
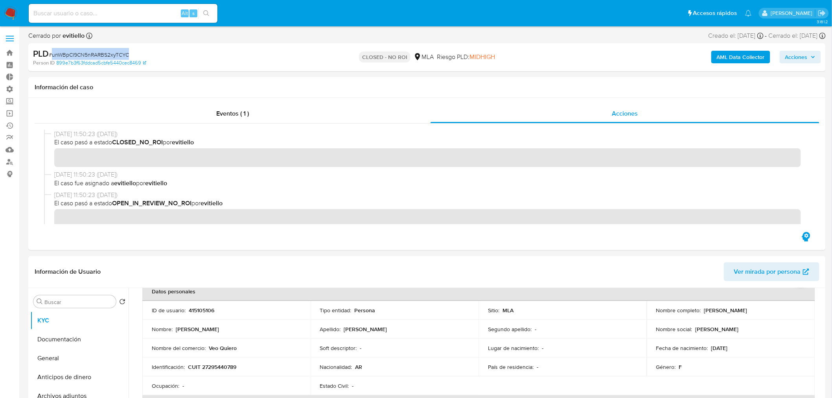
click at [52, 55] on div "PLD # unWBpCI9CN5nRARBS2xyTCYC" at bounding box center [163, 54] width 260 height 12
copy span "unWBpCI9CN5nRARBS2xyTCYC"
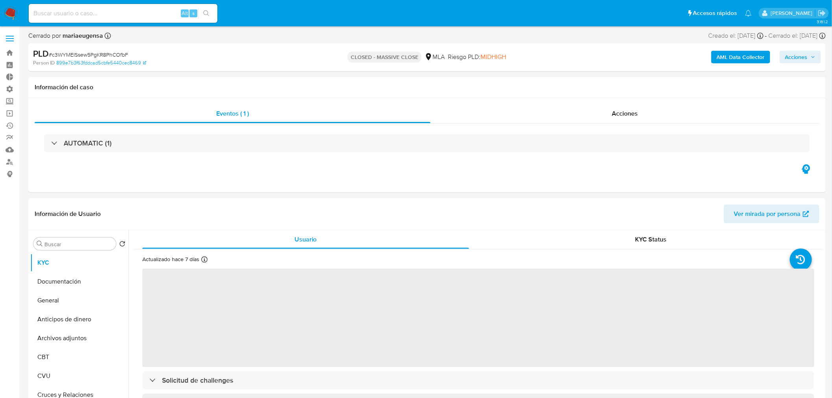
select select "10"
